Goal: Information Seeking & Learning: Learn about a topic

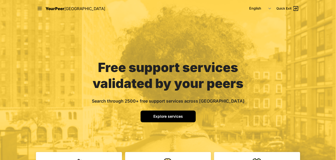
drag, startPoint x: 0, startPoint y: 0, endPoint x: 174, endPoint y: 114, distance: 208.0
click at [174, 114] on link "Explore services" at bounding box center [168, 117] width 55 height 12
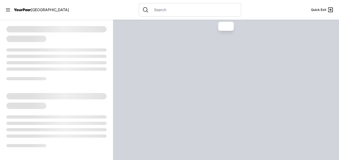
select select "recentlyUpdated"
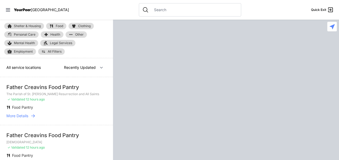
click at [151, 10] on input "text" at bounding box center [194, 9] width 87 height 5
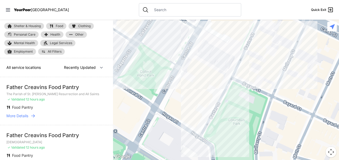
type input "[MEDICAL_DATA]"
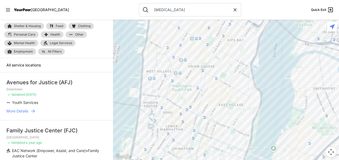
drag, startPoint x: 190, startPoint y: 59, endPoint x: 198, endPoint y: 127, distance: 68.6
click at [198, 127] on div at bounding box center [226, 90] width 226 height 141
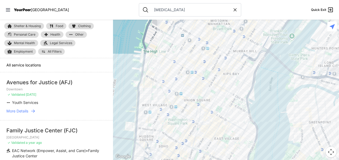
drag, startPoint x: 191, startPoint y: 86, endPoint x: 185, endPoint y: 130, distance: 44.7
click at [185, 130] on div at bounding box center [226, 90] width 226 height 141
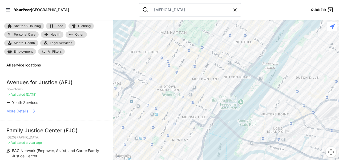
drag, startPoint x: 240, startPoint y: 69, endPoint x: 180, endPoint y: 153, distance: 103.4
click at [180, 153] on div at bounding box center [226, 90] width 226 height 141
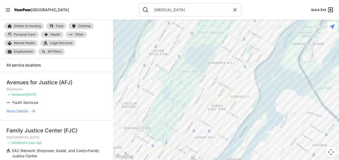
drag, startPoint x: 237, startPoint y: 52, endPoint x: 191, endPoint y: 170, distance: 127.3
click at [191, 160] on html "View map Close panel YourPeer [GEOGRAPHIC_DATA] Quick Exit Single Adult Familie…" at bounding box center [169, 80] width 339 height 160
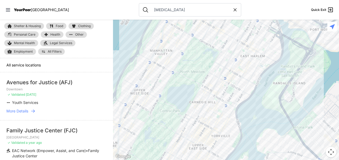
drag, startPoint x: 215, startPoint y: 85, endPoint x: 189, endPoint y: 136, distance: 57.1
click at [191, 141] on div at bounding box center [226, 90] width 226 height 141
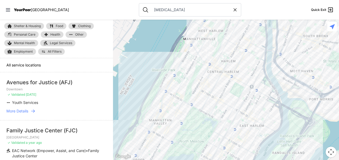
drag, startPoint x: 241, startPoint y: 66, endPoint x: 239, endPoint y: 139, distance: 73.6
click at [239, 139] on div at bounding box center [226, 90] width 226 height 141
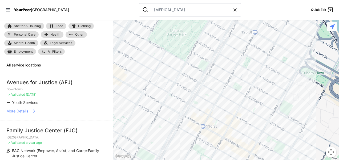
drag, startPoint x: 307, startPoint y: 92, endPoint x: 243, endPoint y: 52, distance: 74.5
click at [243, 52] on div at bounding box center [226, 90] width 226 height 141
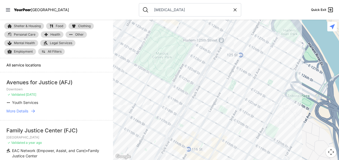
drag, startPoint x: 298, startPoint y: 55, endPoint x: 275, endPoint y: 90, distance: 41.5
click at [275, 90] on div at bounding box center [226, 90] width 226 height 141
